Goal: Task Accomplishment & Management: Manage account settings

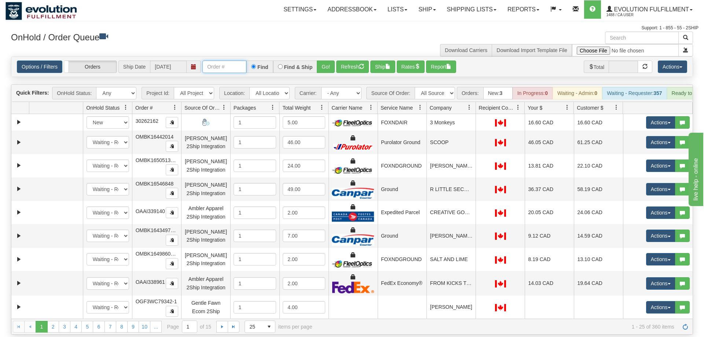
click at [227, 61] on input "text" at bounding box center [225, 67] width 44 height 12
click at [318, 65] on div "Options / Filters Group Shipments Orders Ship Date [DATE] oRSCEVO-W012725 Find …" at bounding box center [352, 67] width 682 height 20
click at [329, 61] on button "Go!" at bounding box center [326, 67] width 18 height 12
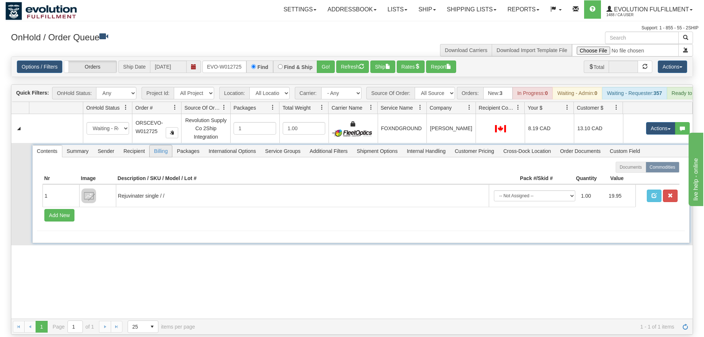
click at [186, 145] on span "Packages" at bounding box center [187, 151] width 31 height 12
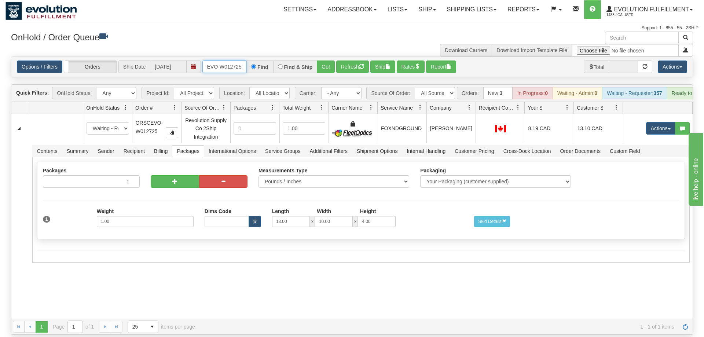
click at [225, 61] on input "oRSCEVO-W012725" at bounding box center [225, 67] width 44 height 12
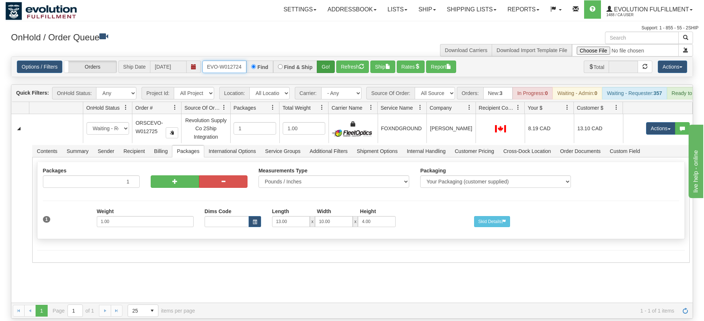
type input "oRSCEVO-W012724"
click at [323, 71] on div "Is equal to Is not equal to Contains Does not contains CAD USD EUR ZAR [PERSON_…" at bounding box center [352, 188] width 693 height 262
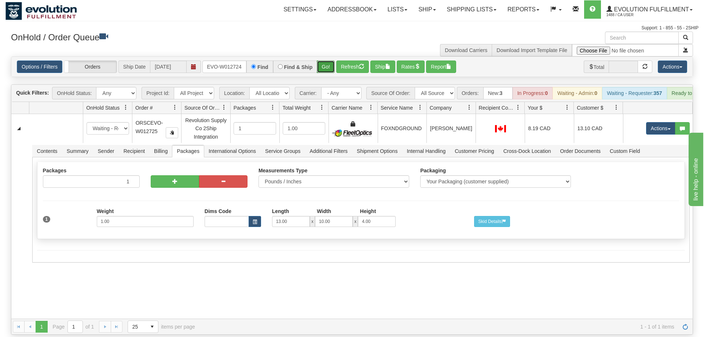
click at [325, 61] on button "Go!" at bounding box center [326, 67] width 18 height 12
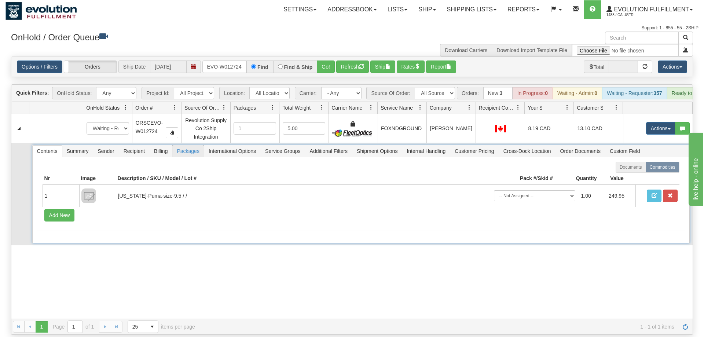
click at [185, 145] on span "Packages" at bounding box center [187, 151] width 31 height 12
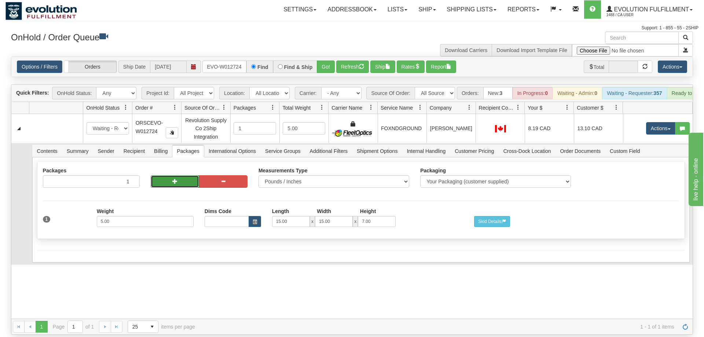
click at [170, 175] on button "button" at bounding box center [175, 181] width 48 height 12
radio input "true"
type input "2"
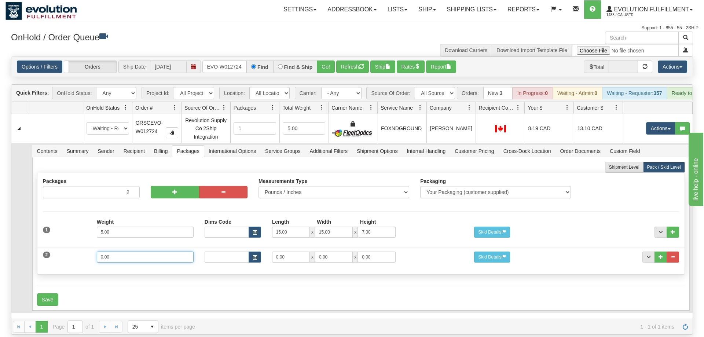
drag, startPoint x: 107, startPoint y: 248, endPoint x: 57, endPoint y: 248, distance: 49.9
click at [97, 252] on input "0.00" at bounding box center [145, 257] width 97 height 11
type input "1"
drag, startPoint x: 300, startPoint y: 246, endPoint x: 218, endPoint y: 249, distance: 81.9
click at [272, 252] on input "0.00" at bounding box center [291, 257] width 38 height 11
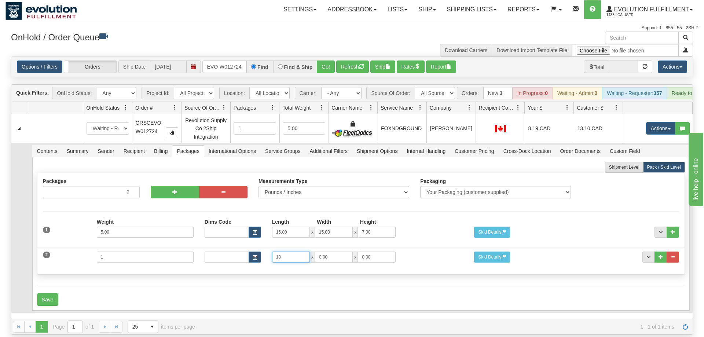
type input "13"
type input "10"
type input "4"
click at [43, 294] on button "Save" at bounding box center [47, 300] width 21 height 12
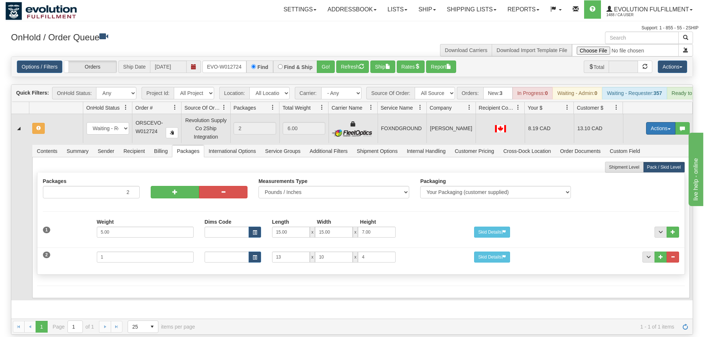
click at [656, 122] on button "Actions" at bounding box center [661, 128] width 29 height 12
click at [649, 149] on span "Refresh Rates" at bounding box center [643, 152] width 38 height 6
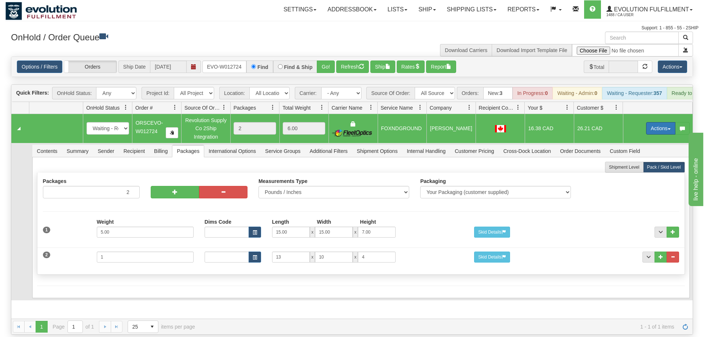
click at [660, 122] on button "Actions" at bounding box center [661, 128] width 29 height 12
click at [641, 159] on span "Rate All Services" at bounding box center [646, 162] width 44 height 6
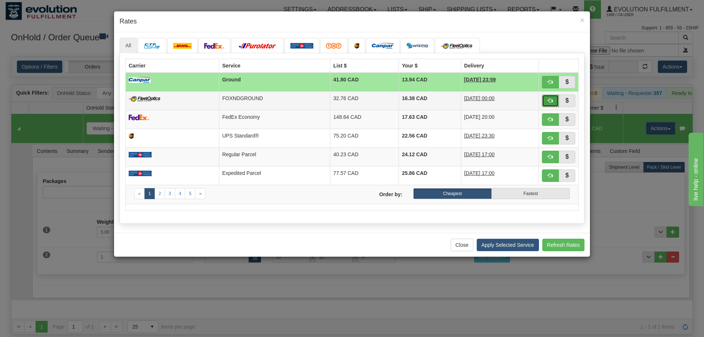
click at [548, 100] on span "button" at bounding box center [550, 100] width 5 height 5
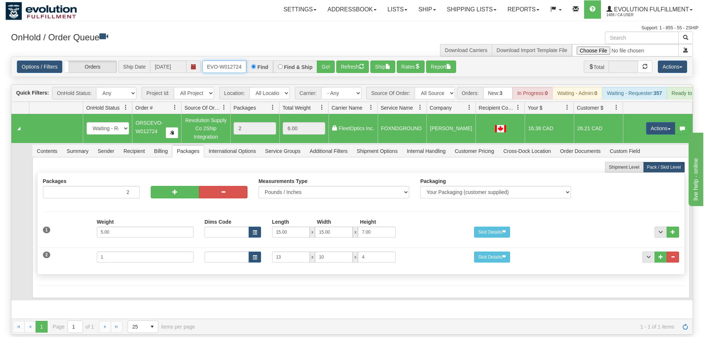
click at [237, 61] on input "oRSCEVO-W012724" at bounding box center [225, 67] width 44 height 12
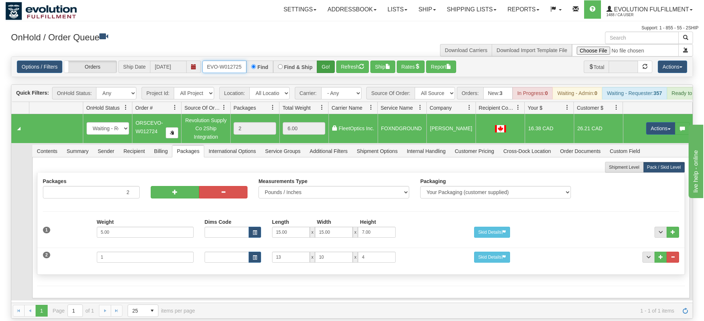
type input "oRSCEVO-W012725"
click at [325, 70] on div "Is equal to Is not equal to Contains Does not contains CAD USD EUR ZAR [PERSON_…" at bounding box center [352, 188] width 693 height 262
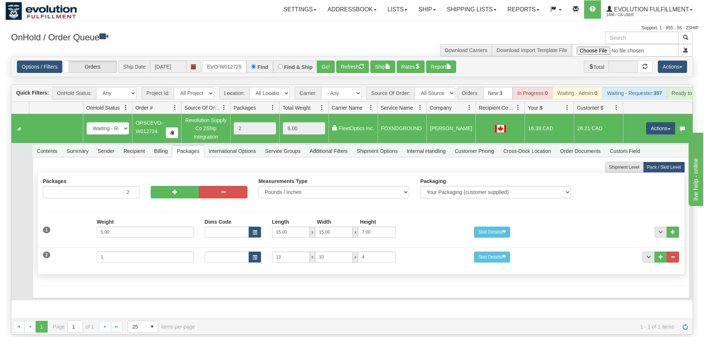
click at [324, 62] on div "Options / Filters Group Shipments Orders Ship Date [DATE] oRSCEVO-W012725 Find …" at bounding box center [352, 67] width 682 height 20
click at [326, 61] on button "Go!" at bounding box center [326, 67] width 18 height 12
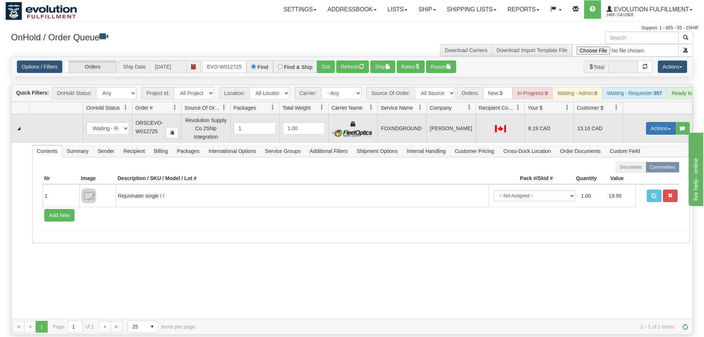
click at [667, 122] on button "Actions" at bounding box center [661, 128] width 29 height 12
click at [646, 176] on link "Delete" at bounding box center [646, 181] width 59 height 10
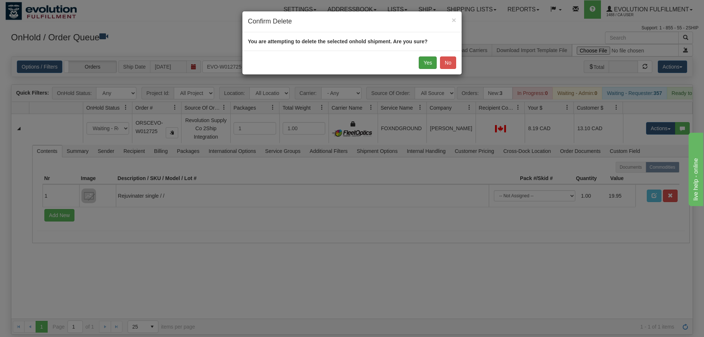
click at [427, 68] on div "Yes No" at bounding box center [352, 63] width 219 height 24
click at [426, 59] on button "Yes" at bounding box center [428, 63] width 18 height 12
